Goal: Navigation & Orientation: Go to known website

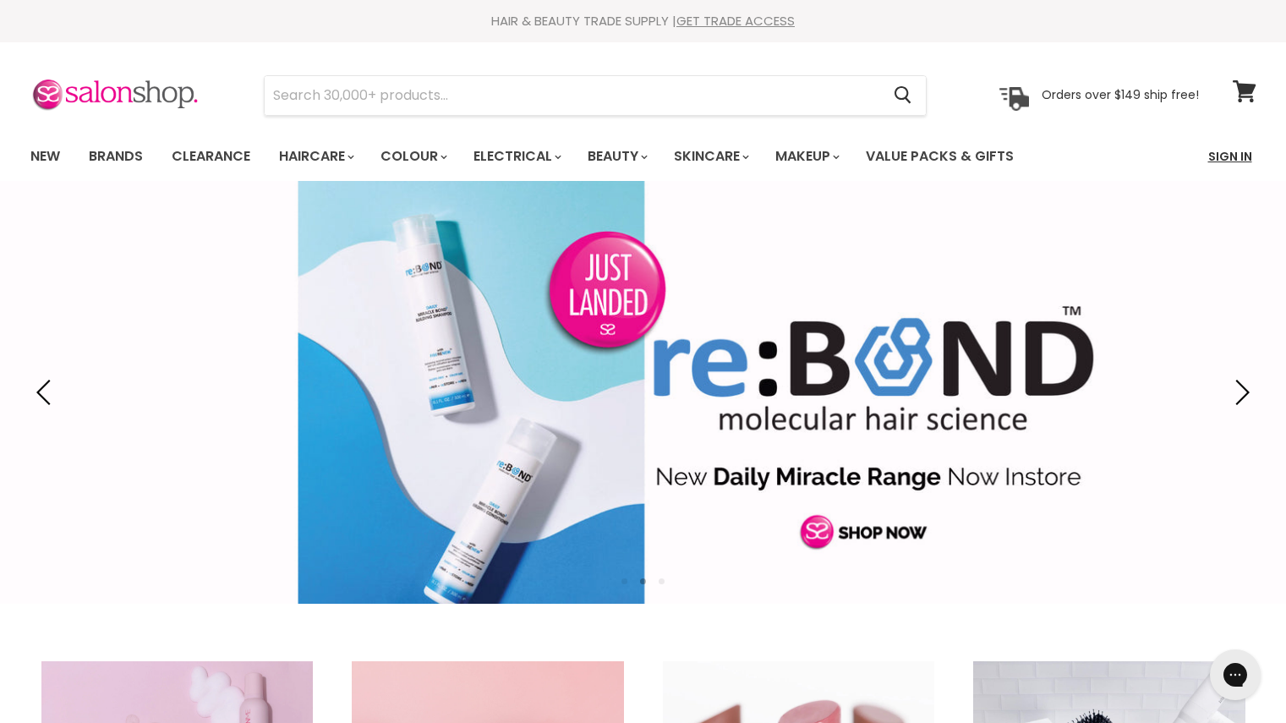
click at [1222, 156] on link "Sign In" at bounding box center [1230, 157] width 64 height 36
